Goal: Find specific page/section: Find specific page/section

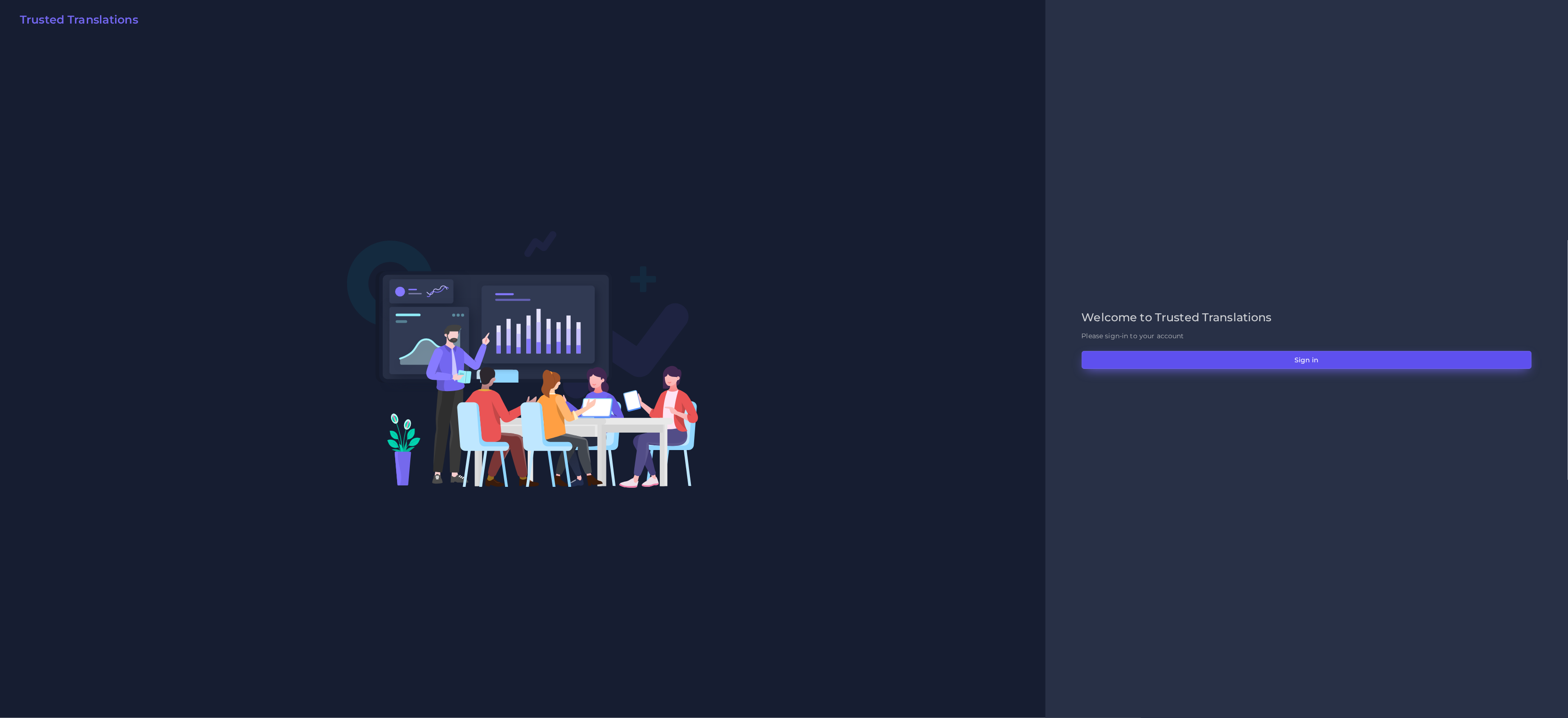
click at [1337, 358] on button "Sign in" at bounding box center [1306, 360] width 450 height 18
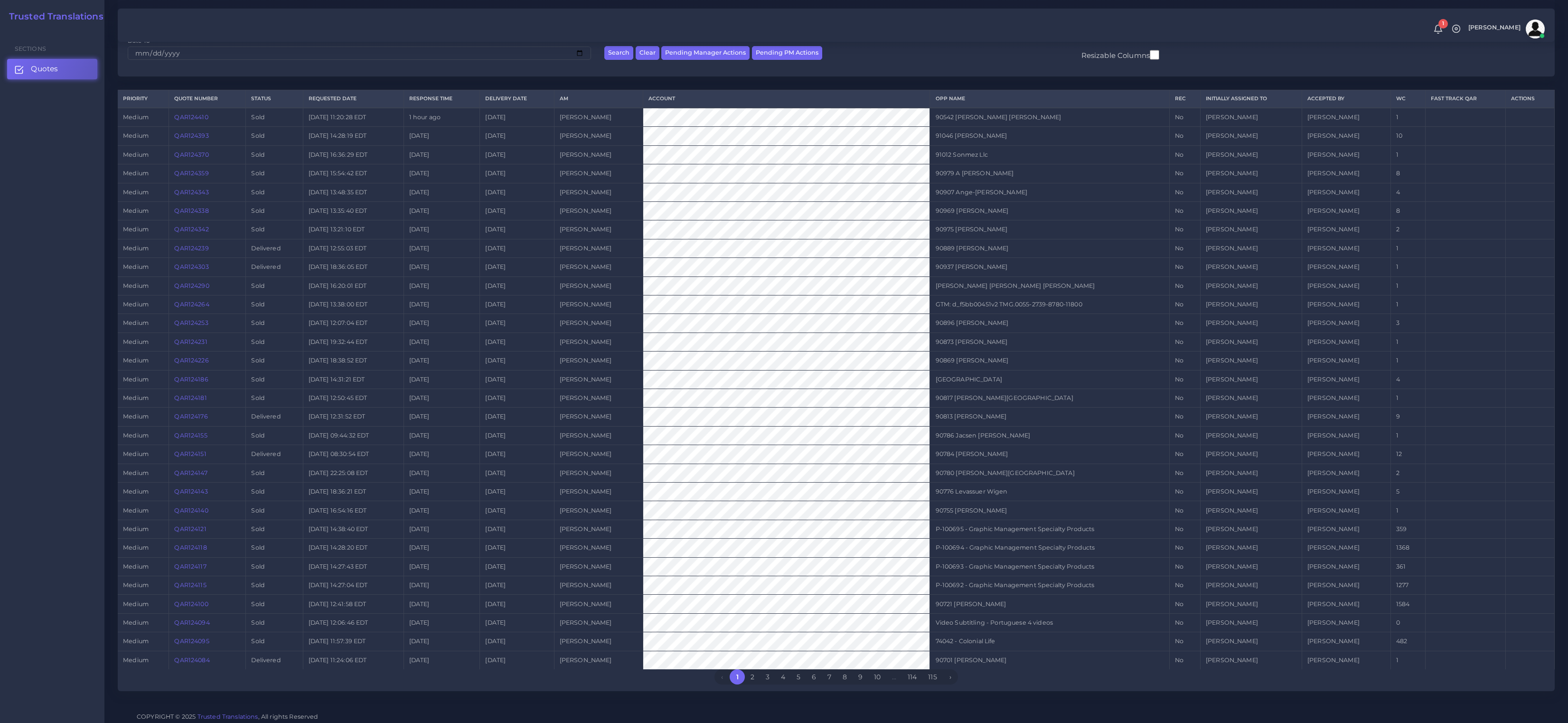
scroll to position [160, 0]
click at [757, 672] on link "2" at bounding box center [753, 676] width 15 height 15
